Goal: Find specific page/section: Find specific page/section

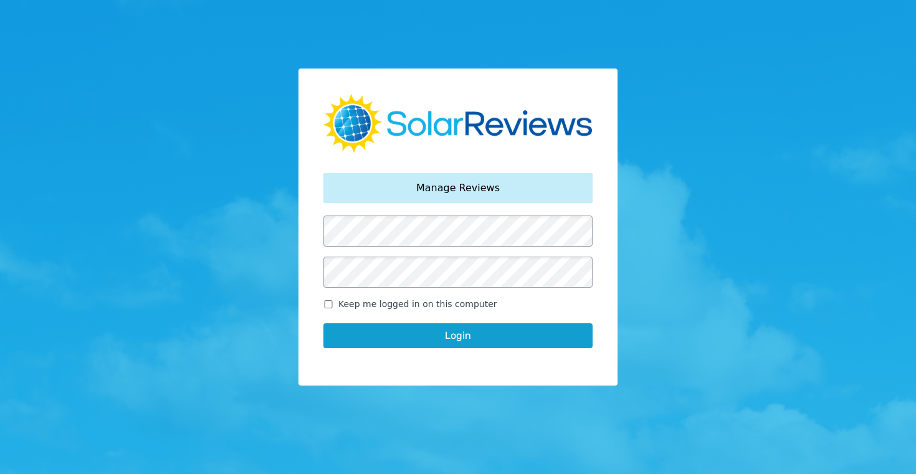
click at [330, 304] on input "Keep me logged in on this computer" at bounding box center [328, 304] width 10 height 8
checkbox input "true"
click at [459, 334] on button "Login" at bounding box center [457, 335] width 269 height 25
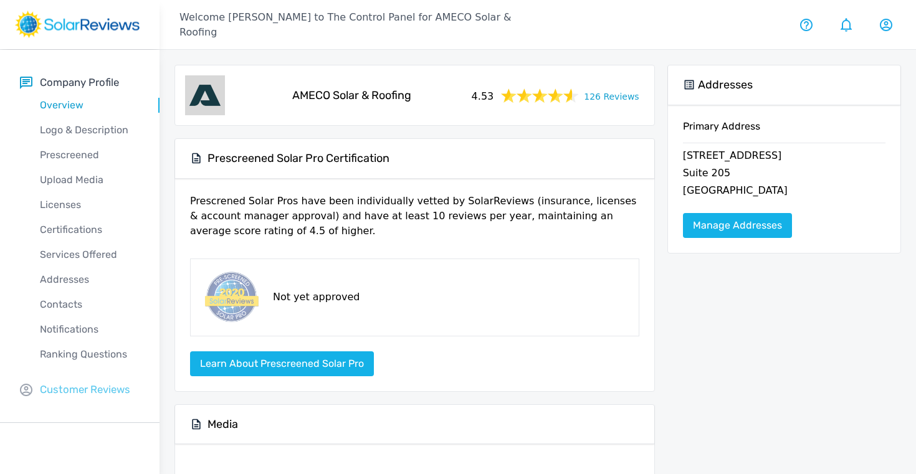
click at [97, 383] on p "Customer Reviews" at bounding box center [85, 390] width 90 height 16
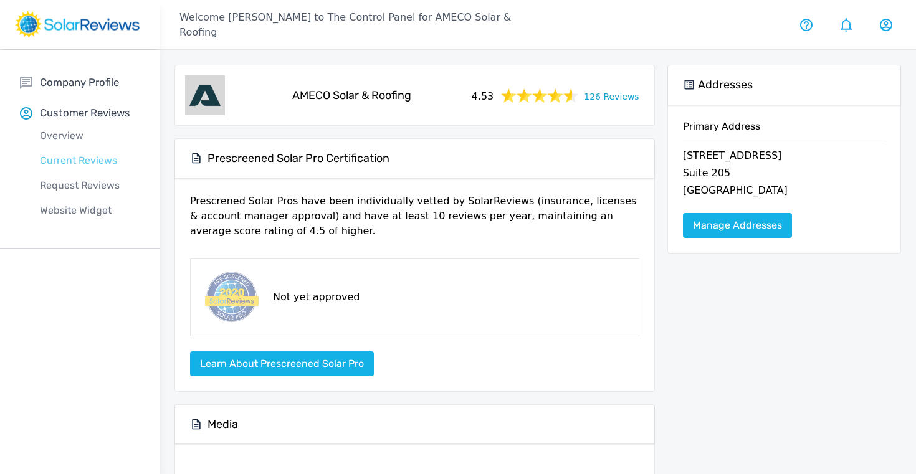
click at [77, 163] on p "Current Reviews" at bounding box center [90, 160] width 140 height 15
